Goal: Information Seeking & Learning: Understand process/instructions

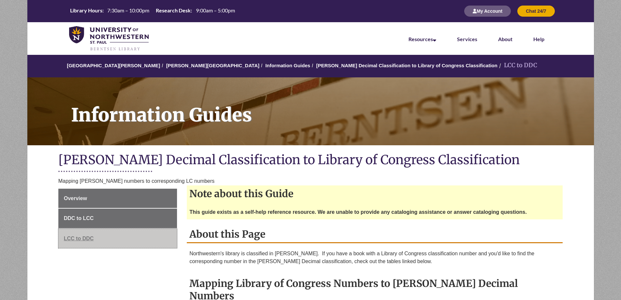
click at [87, 239] on span "LCC to DDC" at bounding box center [79, 238] width 30 height 6
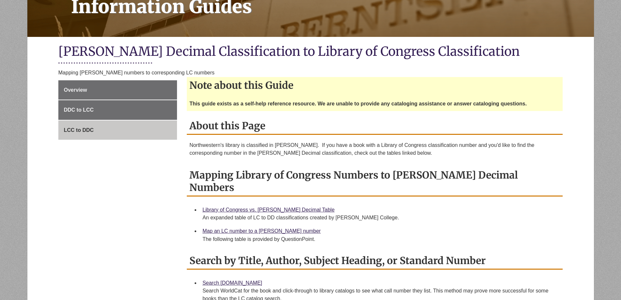
scroll to position [109, 0]
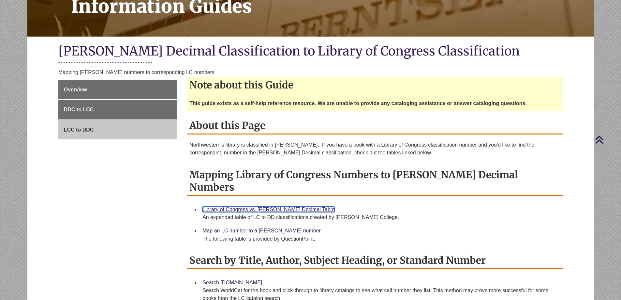
click at [251, 206] on link "Library of Congress vs. [PERSON_NAME] Decimal Table" at bounding box center [269, 209] width 132 height 6
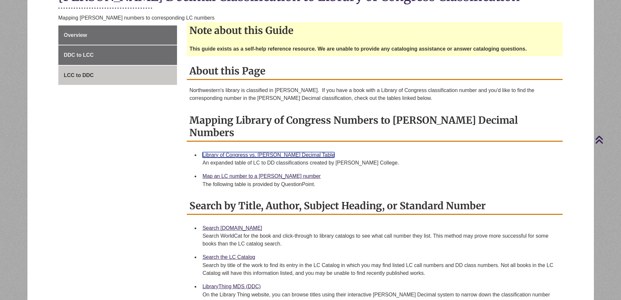
click at [251, 152] on link "Library of Congress vs. [PERSON_NAME] Decimal Table" at bounding box center [269, 155] width 132 height 6
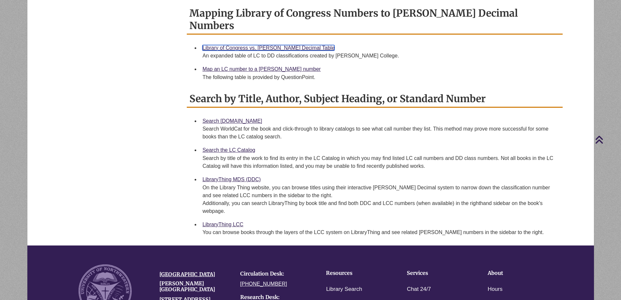
scroll to position [272, 0]
